Goal: Information Seeking & Learning: Learn about a topic

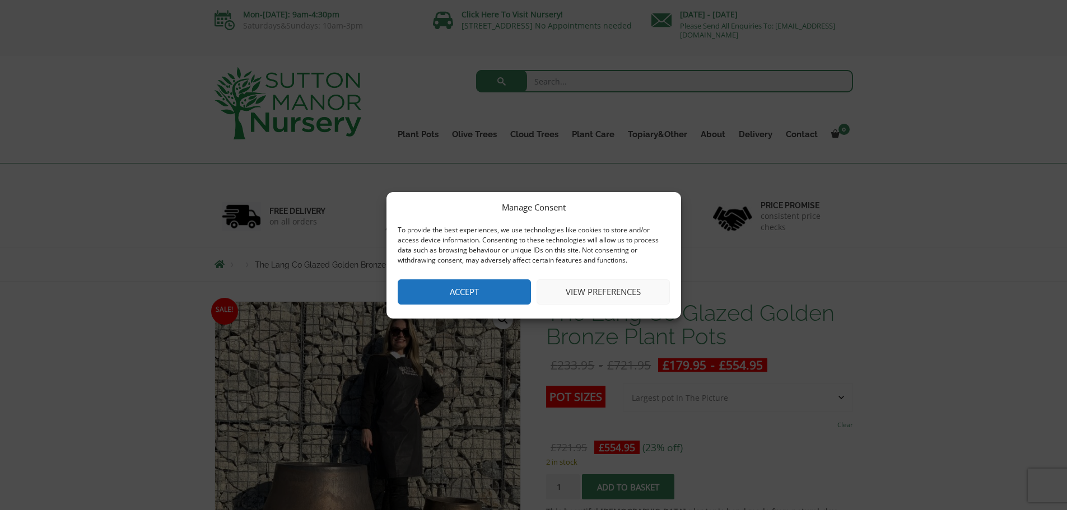
click at [521, 305] on button "Accept" at bounding box center [464, 291] width 133 height 25
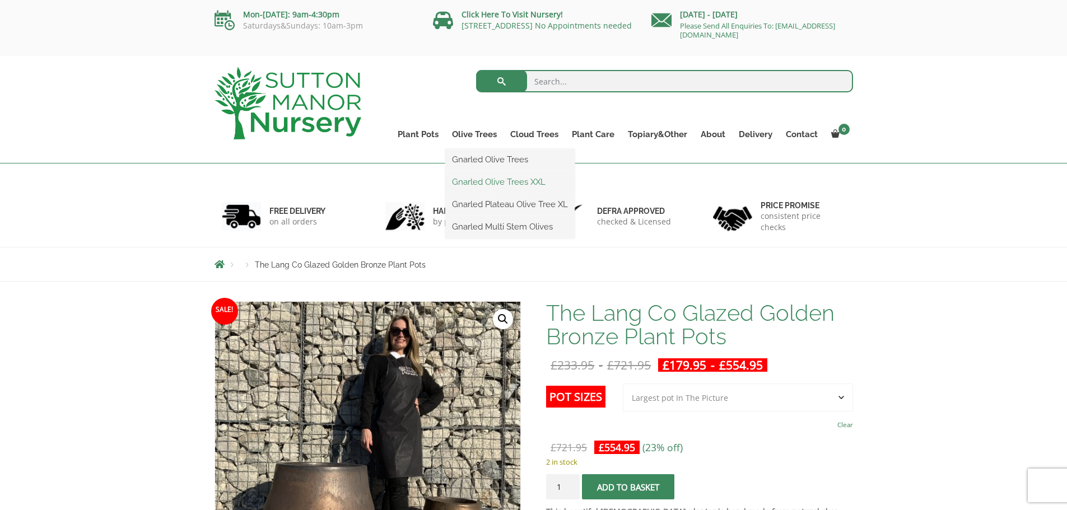
click at [467, 184] on link "Gnarled Olive Trees XXL" at bounding box center [509, 182] width 129 height 17
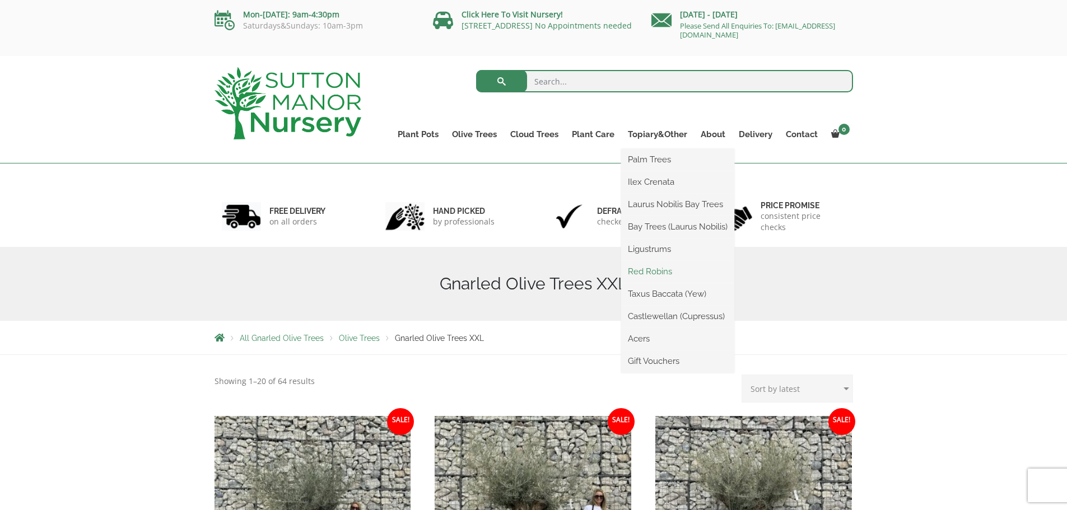
click at [675, 269] on link "Red Robins" at bounding box center [677, 271] width 113 height 17
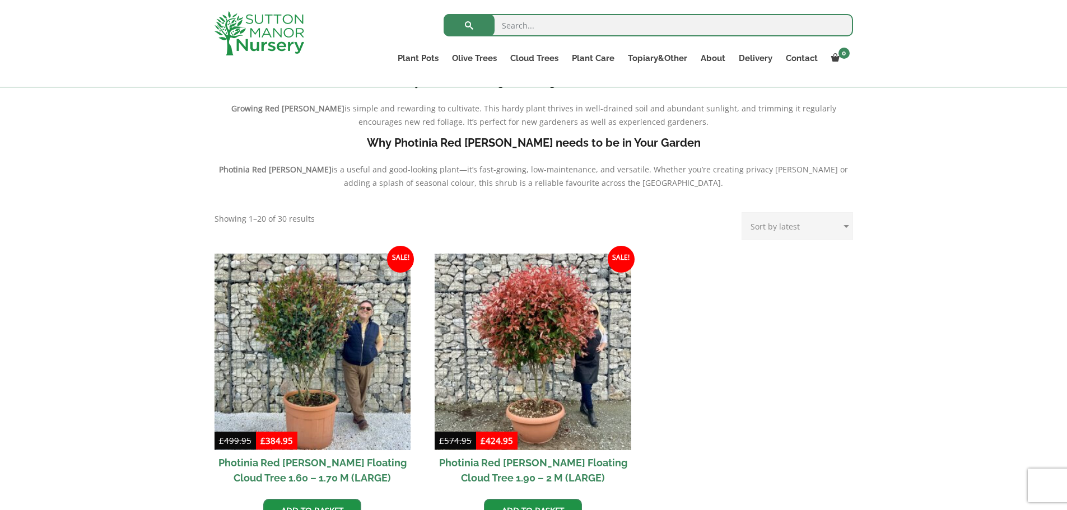
scroll to position [448, 0]
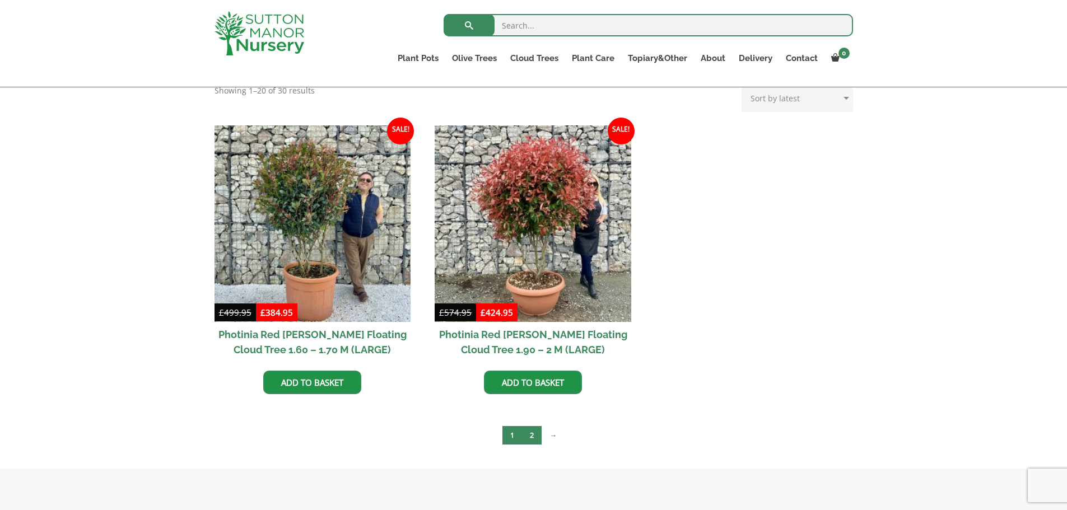
click at [535, 437] on link "2" at bounding box center [532, 435] width 20 height 18
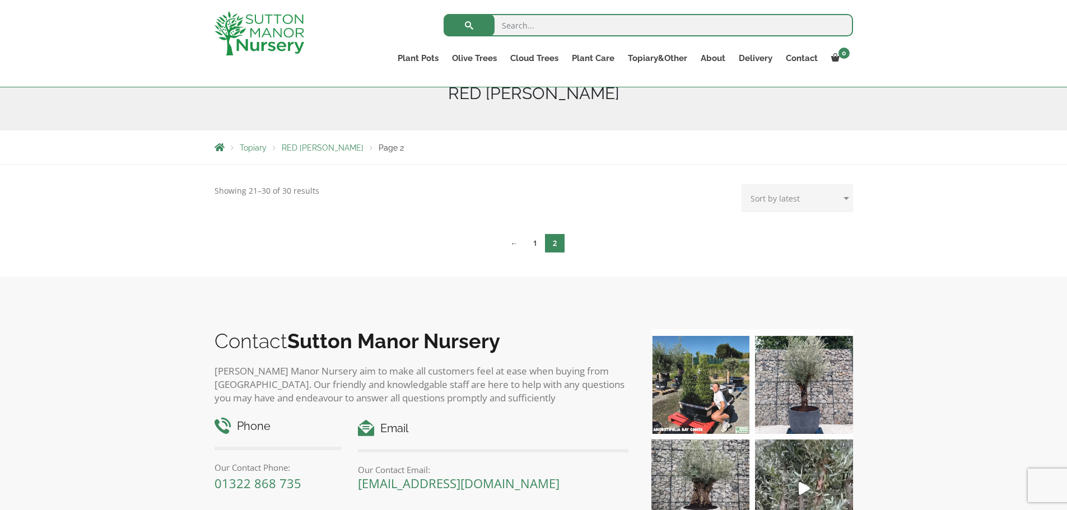
scroll to position [168, 0]
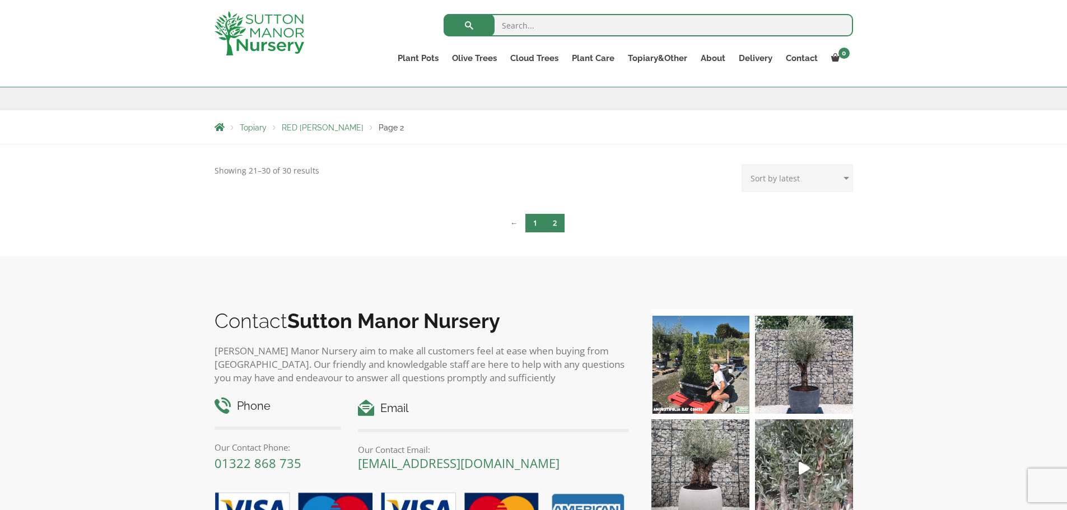
click at [536, 226] on link "1" at bounding box center [535, 223] width 20 height 18
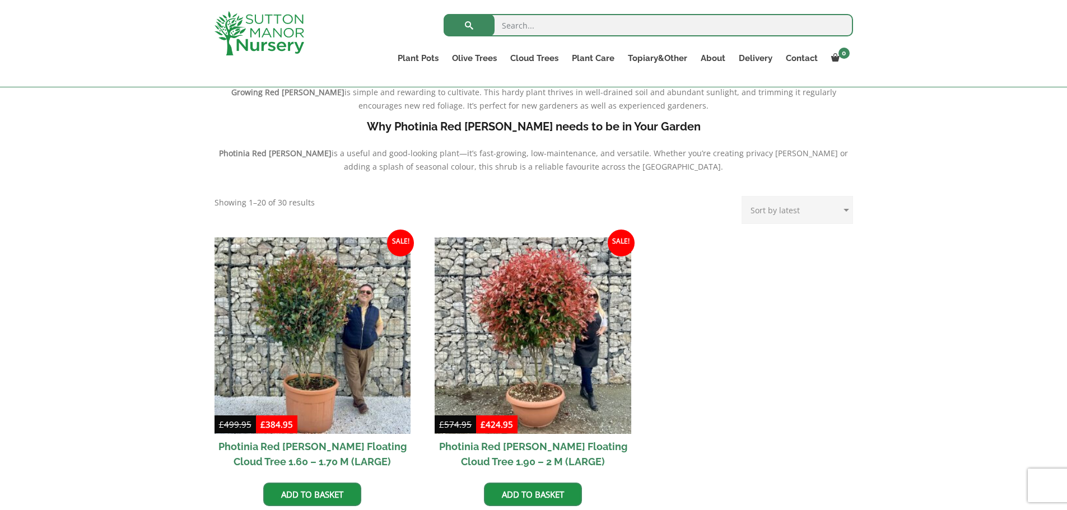
scroll to position [336, 0]
